Goal: Task Accomplishment & Management: Manage account settings

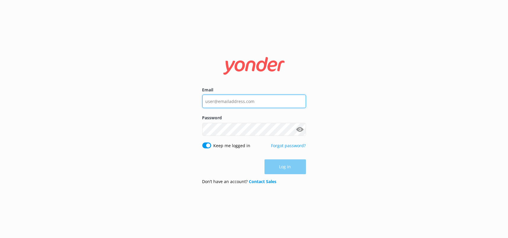
type input "sammy.murray@wetaworkshop.co.nz"
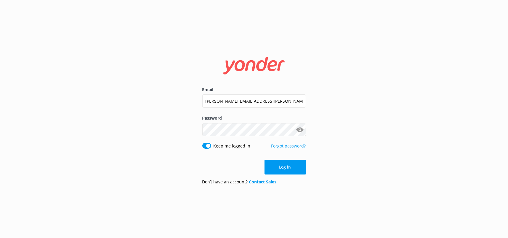
click at [276, 164] on div "Log in" at bounding box center [254, 166] width 104 height 15
click at [279, 165] on button "Log in" at bounding box center [285, 166] width 41 height 15
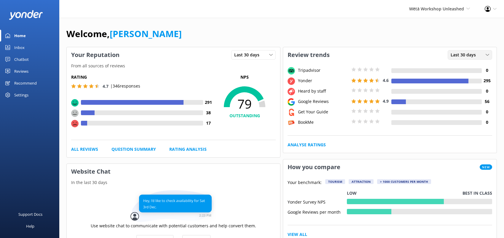
click at [481, 55] on div "Last 30 days" at bounding box center [469, 55] width 41 height 7
click at [482, 53] on div "Last 30 days" at bounding box center [469, 55] width 41 height 7
click at [185, 146] on link "Rating Analysis" at bounding box center [187, 149] width 37 height 7
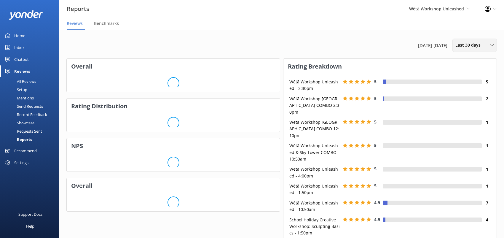
click at [491, 45] on use at bounding box center [491, 45] width 3 height 2
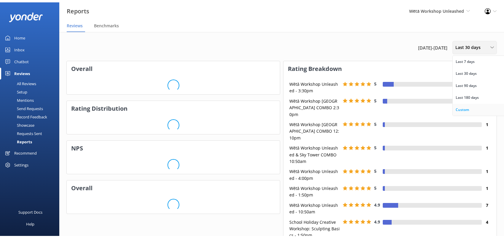
scroll to position [104, 208]
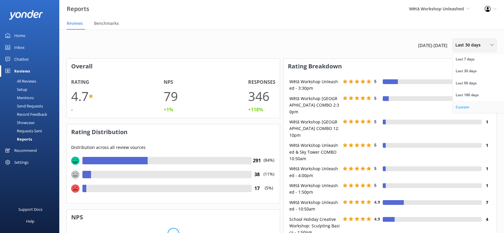
click at [458, 107] on div "Custom" at bounding box center [461, 107] width 13 height 6
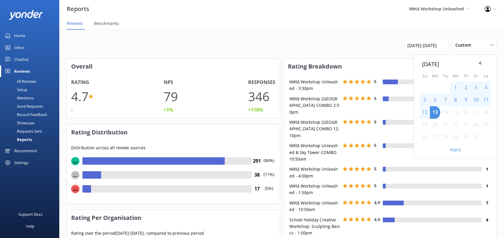
scroll to position [59, 208]
click at [480, 65] on span "Previous Month" at bounding box center [479, 63] width 6 height 6
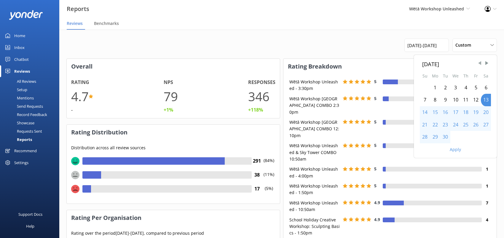
click at [480, 65] on span "Previous Month" at bounding box center [479, 63] width 6 height 6
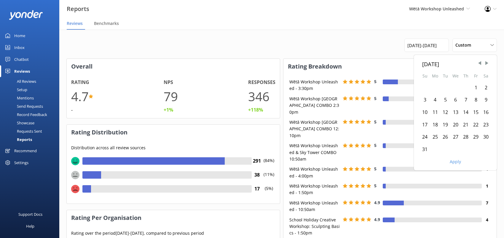
click at [478, 90] on div "1" at bounding box center [475, 87] width 10 height 12
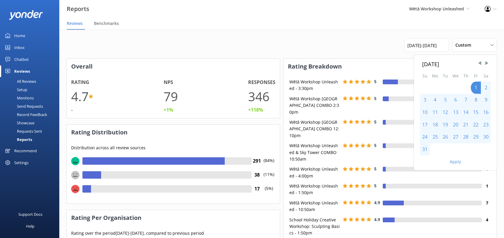
click at [422, 151] on div "31" at bounding box center [424, 149] width 10 height 12
click at [454, 161] on button "Apply" at bounding box center [454, 161] width 11 height 4
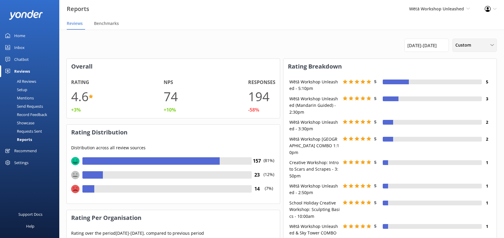
click at [476, 44] on div "Custom" at bounding box center [474, 45] width 41 height 7
click at [438, 41] on div "[DATE] - [DATE]" at bounding box center [426, 45] width 44 height 13
click at [425, 45] on span "[DATE] - [DATE]" at bounding box center [421, 45] width 29 height 7
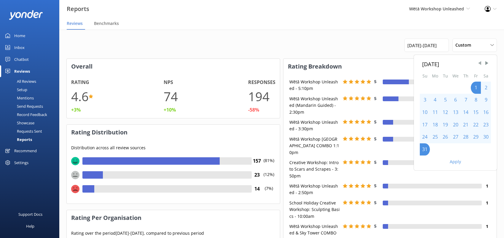
click at [479, 63] on span "Previous Month" at bounding box center [479, 63] width 6 height 6
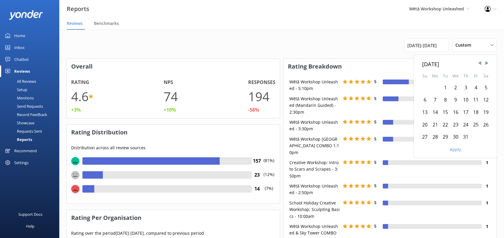
click at [447, 89] on div "1" at bounding box center [445, 87] width 10 height 12
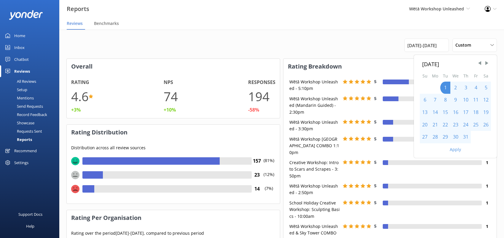
click at [465, 136] on div "31" at bounding box center [465, 137] width 10 height 12
click at [459, 149] on button "Apply" at bounding box center [454, 149] width 11 height 4
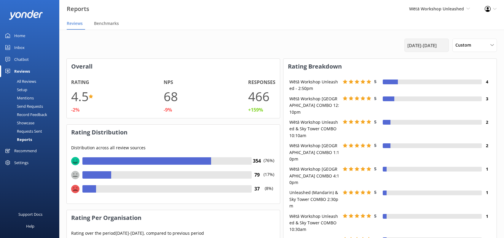
click at [432, 45] on span "1st Jul 25 - 31st Jul 25" at bounding box center [421, 45] width 29 height 7
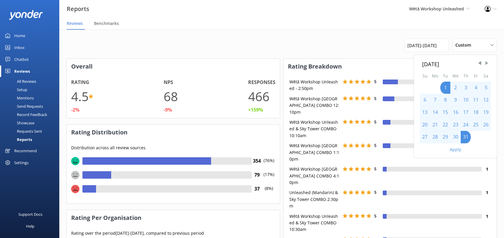
click at [484, 65] on span "Next Month" at bounding box center [486, 63] width 6 height 6
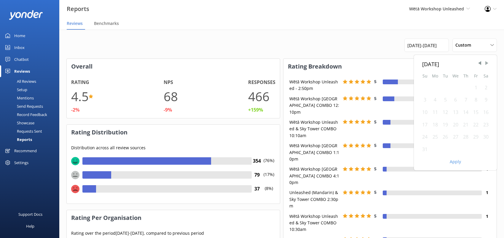
click at [484, 65] on span "Next Month" at bounding box center [486, 63] width 6 height 6
click at [435, 88] on div "1" at bounding box center [435, 87] width 10 height 12
click at [443, 137] on div "30" at bounding box center [445, 137] width 10 height 12
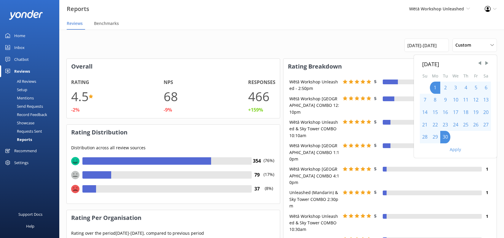
click at [451, 148] on button "Apply" at bounding box center [454, 149] width 11 height 4
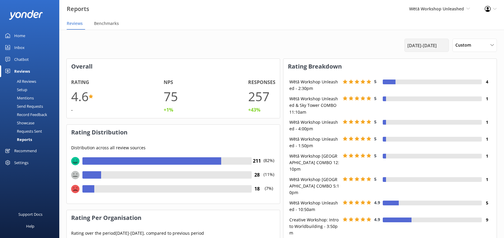
click at [424, 44] on span "[DATE] - [DATE]" at bounding box center [421, 45] width 29 height 7
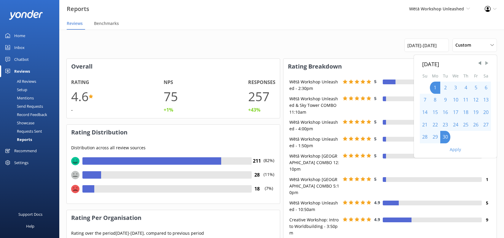
click at [486, 65] on span "Next Month" at bounding box center [486, 63] width 6 height 6
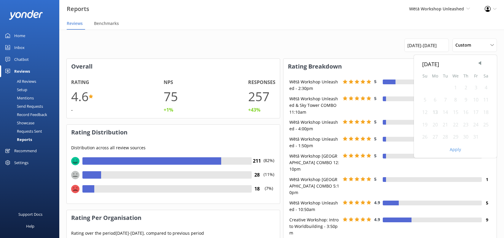
click at [454, 89] on div "1" at bounding box center [455, 87] width 10 height 12
drag, startPoint x: 455, startPoint y: 88, endPoint x: 474, endPoint y: 127, distance: 43.7
click at [455, 88] on div "1" at bounding box center [455, 87] width 10 height 12
click at [477, 138] on div "31" at bounding box center [475, 137] width 10 height 12
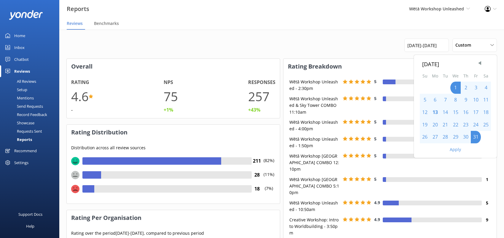
click at [457, 150] on button "Apply" at bounding box center [454, 149] width 11 height 4
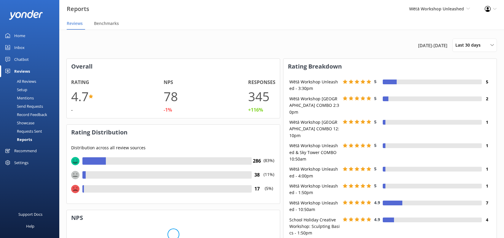
scroll to position [104, 208]
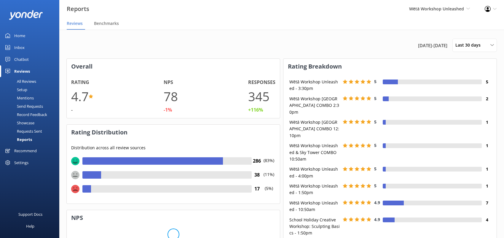
click at [433, 45] on span "[DATE] - [DATE]" at bounding box center [432, 45] width 29 height 7
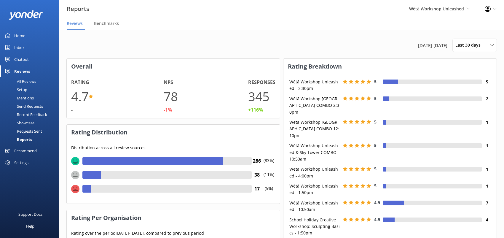
scroll to position [59, 208]
click at [422, 45] on span "[DATE] - [DATE]" at bounding box center [432, 45] width 29 height 7
click at [429, 44] on span "[DATE] - [DATE]" at bounding box center [432, 45] width 29 height 7
click at [474, 41] on div "Last 30 days Last 7 days Last 30 days Last 90 days Last 180 days Custom" at bounding box center [474, 45] width 44 height 13
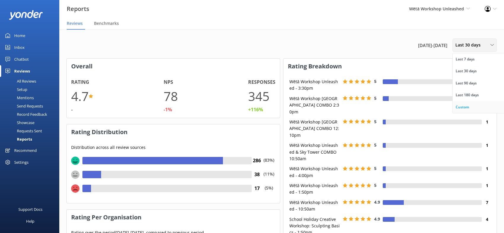
click at [463, 104] on link "Custom" at bounding box center [478, 107] width 53 height 12
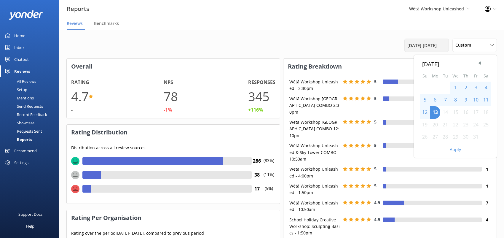
click at [431, 45] on span "[DATE] - [DATE]" at bounding box center [421, 45] width 29 height 7
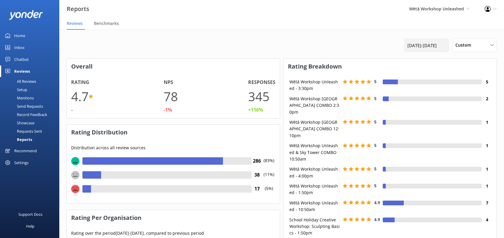
click at [435, 42] on span "[DATE] - [DATE]" at bounding box center [421, 45] width 29 height 7
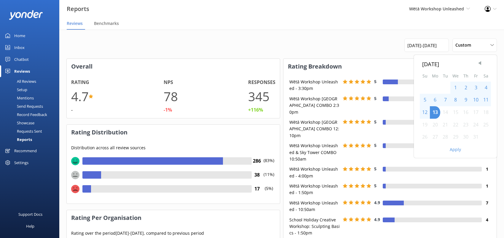
click at [479, 63] on span "Previous Month" at bounding box center [479, 63] width 6 height 6
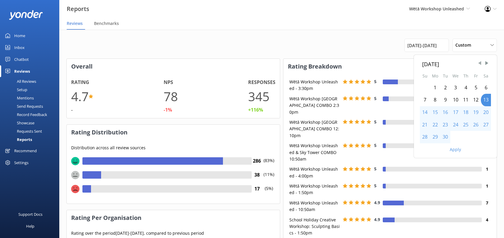
click at [479, 63] on span "Previous Month" at bounding box center [479, 63] width 6 height 6
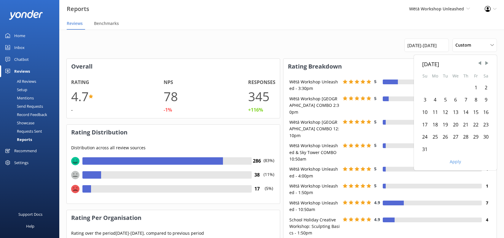
click at [475, 87] on div "1" at bounding box center [475, 87] width 10 height 12
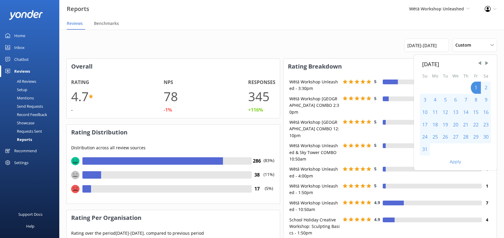
click at [427, 148] on div "31" at bounding box center [424, 149] width 10 height 12
click at [457, 160] on button "Apply" at bounding box center [454, 161] width 11 height 4
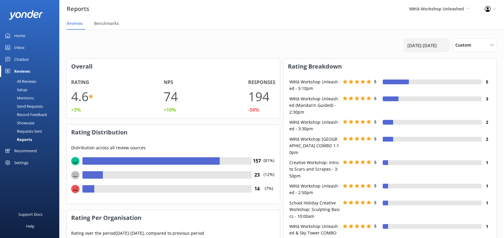
click at [436, 45] on span "[DATE] - [DATE]" at bounding box center [421, 45] width 29 height 7
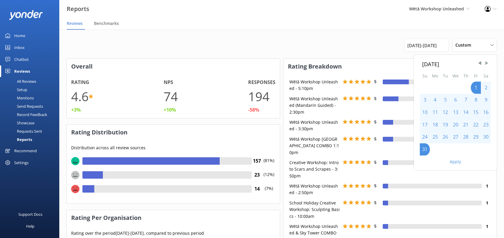
click at [484, 63] on span "Next Month" at bounding box center [486, 63] width 6 height 6
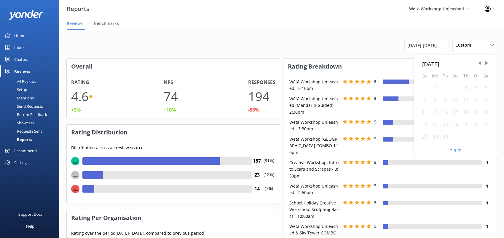
click at [435, 87] on div "1" at bounding box center [435, 87] width 10 height 12
click at [443, 138] on div "30" at bounding box center [445, 137] width 10 height 12
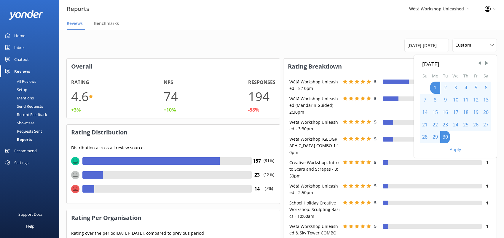
click at [454, 149] on button "Apply" at bounding box center [454, 149] width 11 height 4
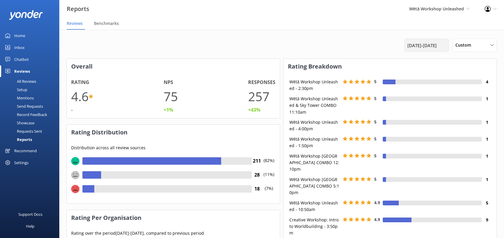
click at [436, 46] on span "[DATE] - [DATE]" at bounding box center [421, 45] width 29 height 7
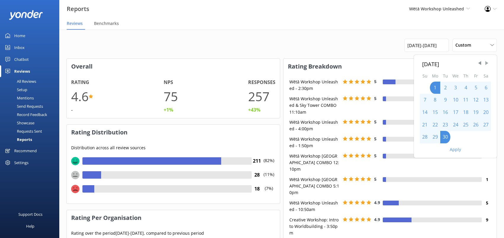
click at [487, 63] on span "Next Month" at bounding box center [486, 63] width 6 height 6
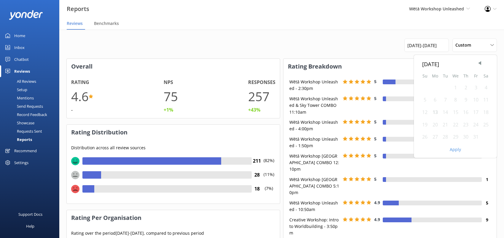
click at [451, 87] on div "1" at bounding box center [455, 87] width 10 height 12
click at [476, 137] on div "31" at bounding box center [475, 137] width 10 height 12
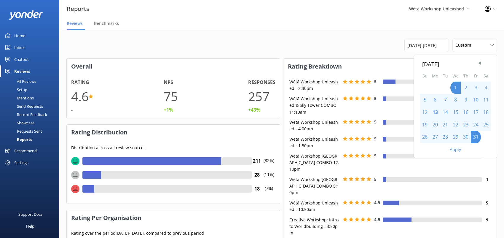
click at [458, 151] on button "Apply" at bounding box center [454, 149] width 11 height 4
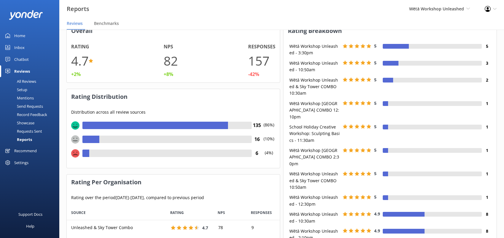
scroll to position [0, 0]
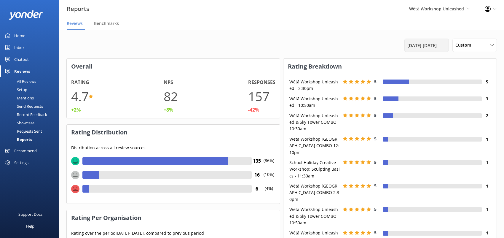
click at [436, 47] on span "[DATE] - [DATE]" at bounding box center [421, 45] width 29 height 7
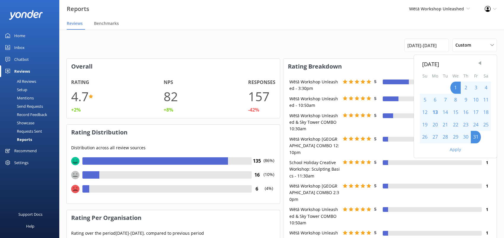
click at [481, 65] on span "Previous Month" at bounding box center [479, 63] width 6 height 6
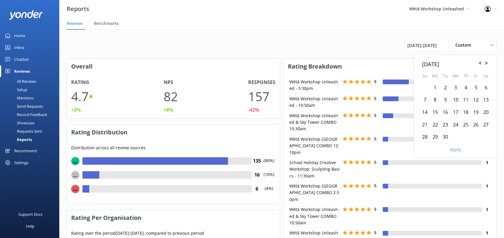
click at [435, 87] on div "1" at bounding box center [435, 87] width 10 height 12
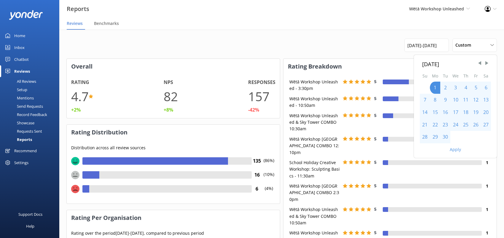
click at [444, 137] on div "30" at bounding box center [445, 137] width 10 height 12
click at [451, 149] on button "Apply" at bounding box center [454, 149] width 11 height 4
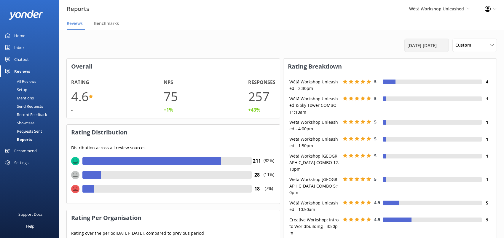
click at [436, 45] on span "[DATE] - [DATE]" at bounding box center [421, 45] width 29 height 7
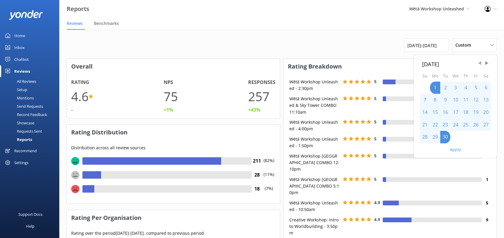
click at [480, 65] on span "Previous Month" at bounding box center [479, 63] width 6 height 6
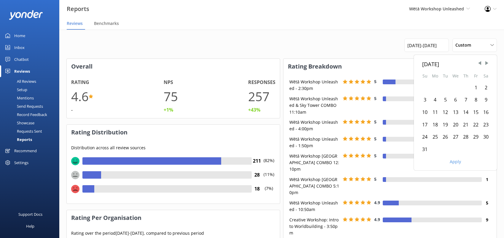
click at [475, 87] on div "1" at bounding box center [475, 87] width 10 height 12
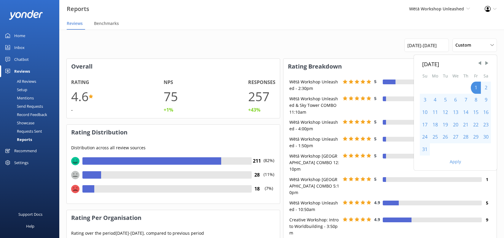
click at [421, 150] on div "31" at bounding box center [424, 149] width 10 height 12
drag, startPoint x: 463, startPoint y: 163, endPoint x: 459, endPoint y: 163, distance: 3.6
click at [462, 163] on div "Apply" at bounding box center [455, 160] width 83 height 10
click at [457, 162] on button "Apply" at bounding box center [454, 161] width 11 height 4
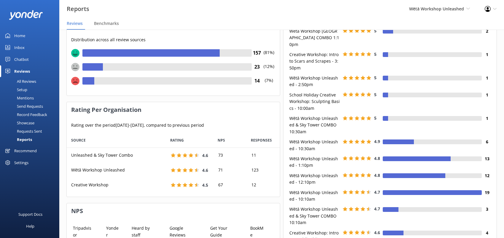
scroll to position [119, 0]
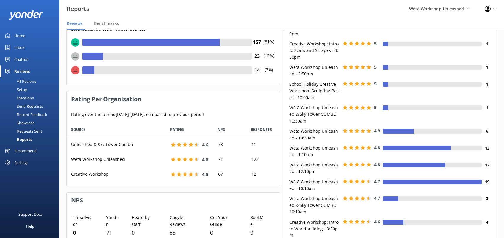
click at [27, 140] on div "Reports" at bounding box center [18, 139] width 28 height 8
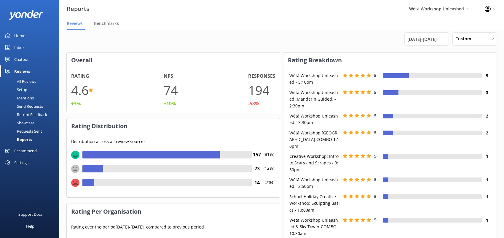
scroll to position [0, 0]
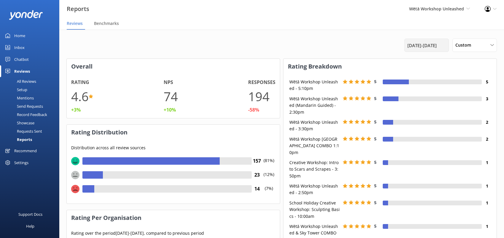
click at [432, 45] on span "[DATE] - [DATE]" at bounding box center [421, 45] width 29 height 7
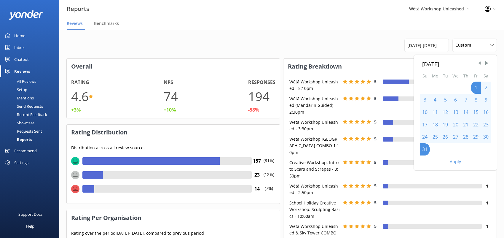
click at [477, 62] on span "Previous Month" at bounding box center [479, 63] width 6 height 6
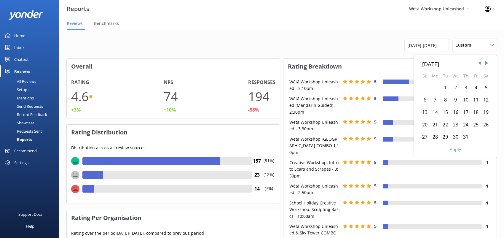
click at [444, 89] on div "1" at bounding box center [445, 87] width 10 height 12
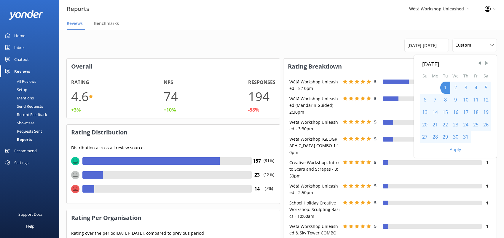
click at [484, 63] on span "Next Month" at bounding box center [486, 63] width 6 height 6
click at [485, 63] on span "Next Month" at bounding box center [486, 63] width 6 height 6
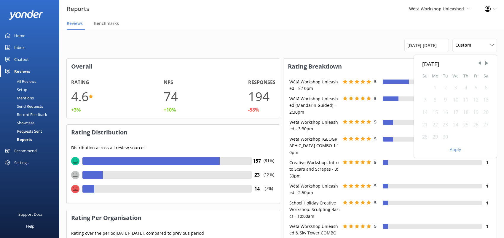
click at [446, 137] on div "30" at bounding box center [445, 137] width 10 height 12
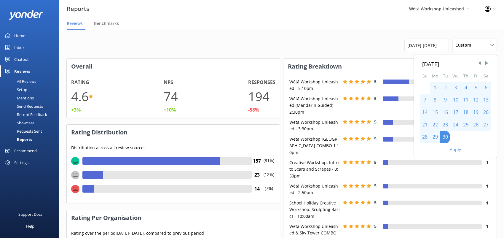
click at [455, 151] on button "Apply" at bounding box center [454, 149] width 11 height 4
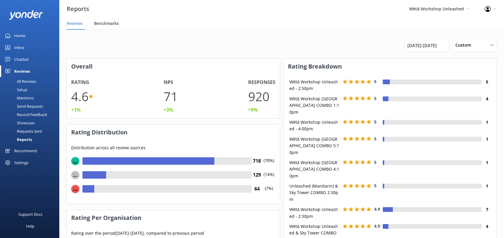
click at [104, 23] on span "Benchmarks" at bounding box center [106, 23] width 25 height 6
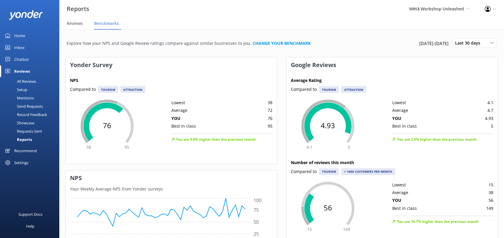
click at [20, 160] on div "Settings" at bounding box center [21, 162] width 14 height 12
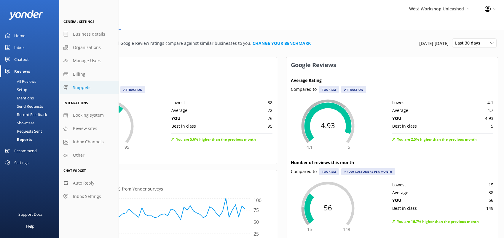
click at [82, 90] on span "Snippets" at bounding box center [81, 87] width 17 height 7
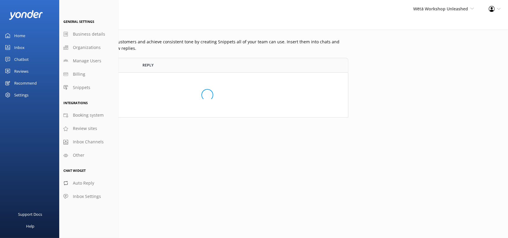
scroll to position [55, 278]
